Goal: Task Accomplishment & Management: Manage account settings

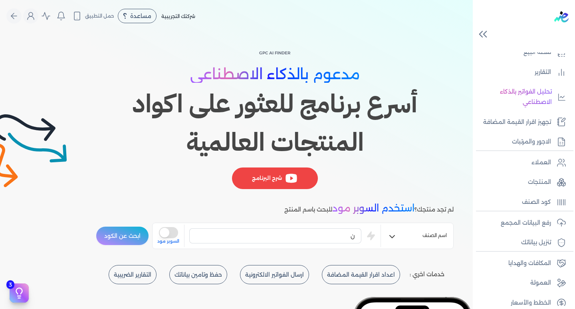
scroll to position [141, 0]
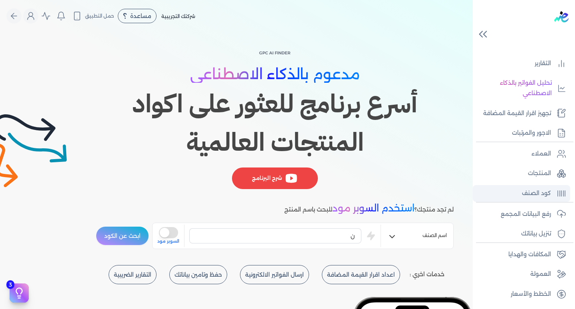
click at [541, 192] on p "كود الصنف" at bounding box center [536, 193] width 29 height 10
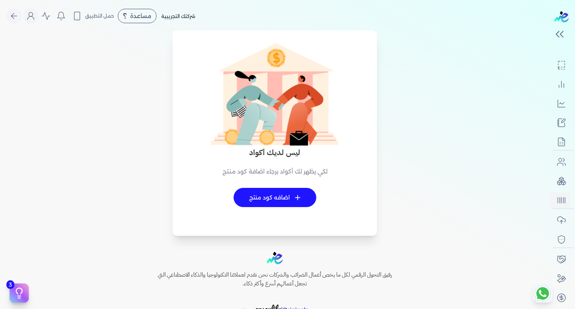
scroll to position [116, 0]
click at [33, 15] on circle "Global" at bounding box center [31, 14] width 4 height 4
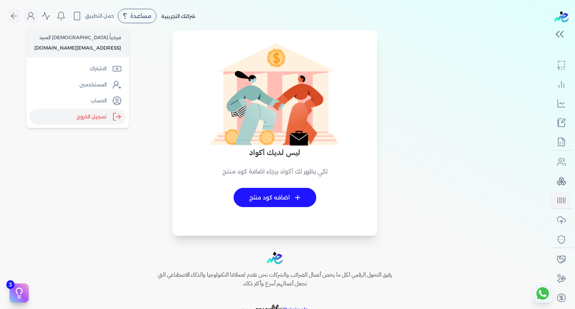
click at [102, 119] on label "تسجيل الخروج" at bounding box center [78, 117] width 96 height 16
click at [550, 32] on input "Close" at bounding box center [550, 32] width 0 height 0
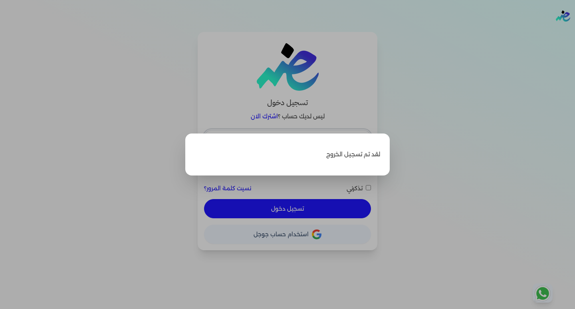
type input "[EMAIL_ADDRESS][DOMAIN_NAME]"
checkbox input "false"
click at [408, 163] on label "Close" at bounding box center [287, 154] width 575 height 309
click at [575, 32] on input "Close" at bounding box center [575, 32] width 0 height 0
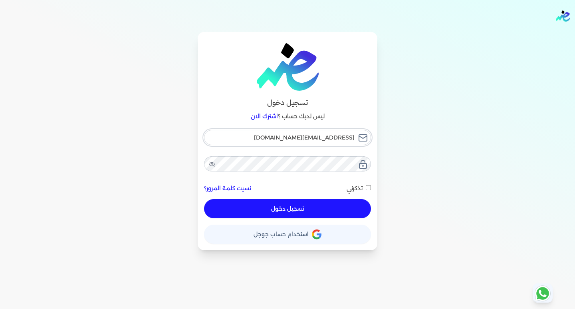
click at [256, 138] on input "[EMAIL_ADDRESS][DOMAIN_NAME]" at bounding box center [287, 137] width 167 height 15
type input "[EMAIL_ADDRESS][DOMAIN_NAME]"
click at [284, 211] on button "تسجيل دخول" at bounding box center [287, 208] width 167 height 19
checkbox input "false"
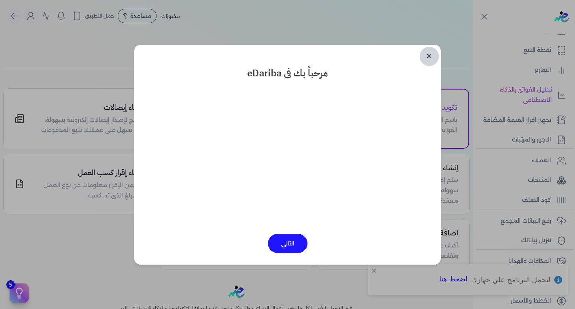
click at [428, 53] on link "✕" at bounding box center [429, 56] width 19 height 19
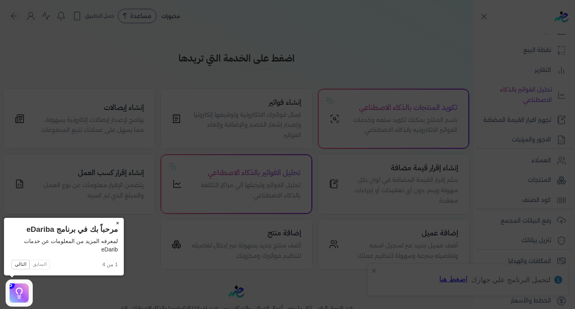
click at [117, 220] on button "×" at bounding box center [117, 223] width 13 height 11
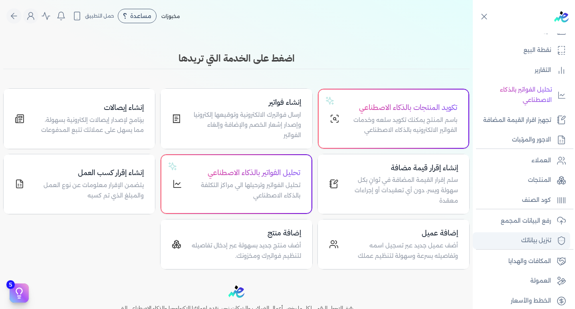
scroll to position [123, 0]
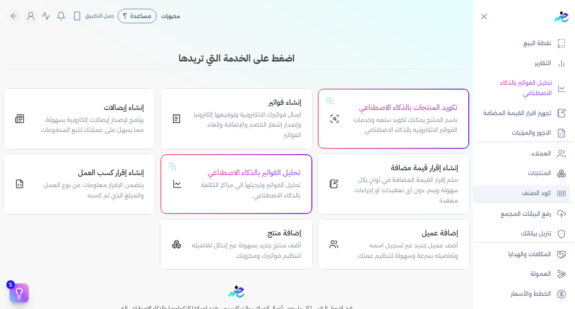
click at [525, 195] on p "كود الصنف" at bounding box center [536, 193] width 29 height 10
